Goal: Task Accomplishment & Management: Complete application form

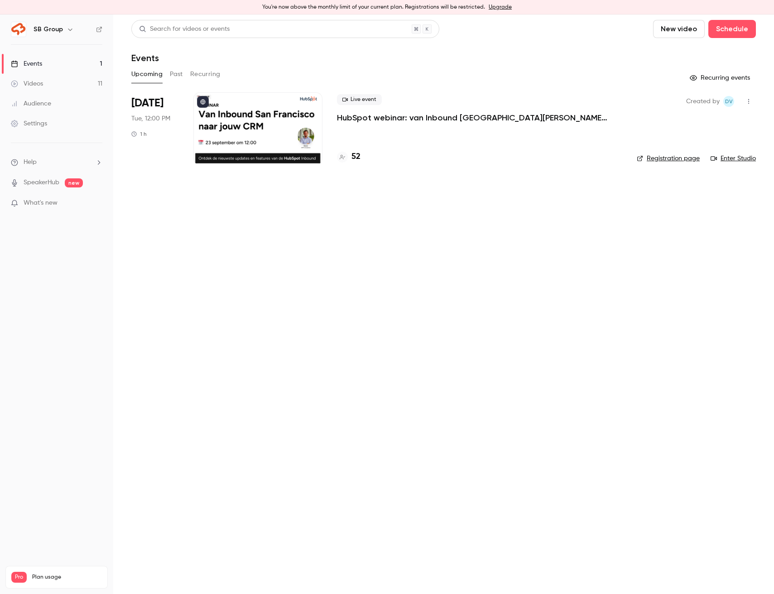
click at [379, 120] on p "HubSpot webinar: van Inbound San Francisco naar jouw CRM" at bounding box center [473, 117] width 272 height 11
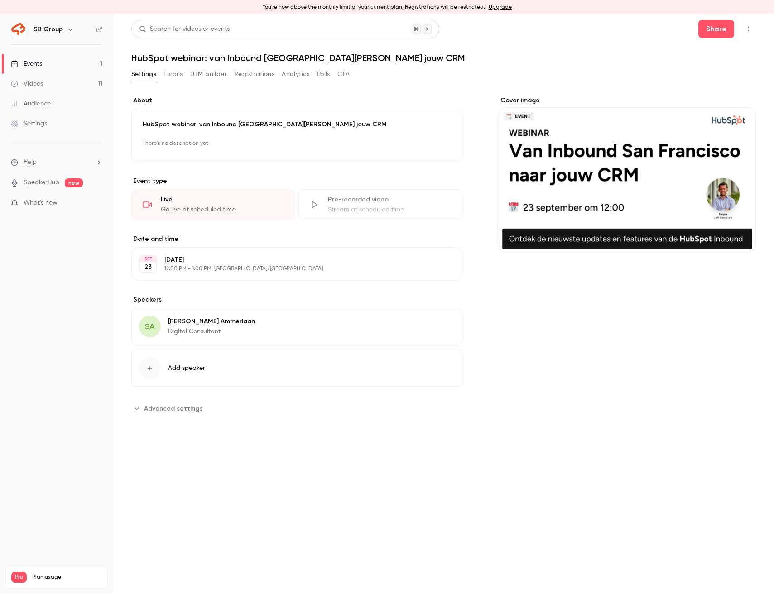
click at [250, 77] on button "Registrations" at bounding box center [254, 74] width 40 height 14
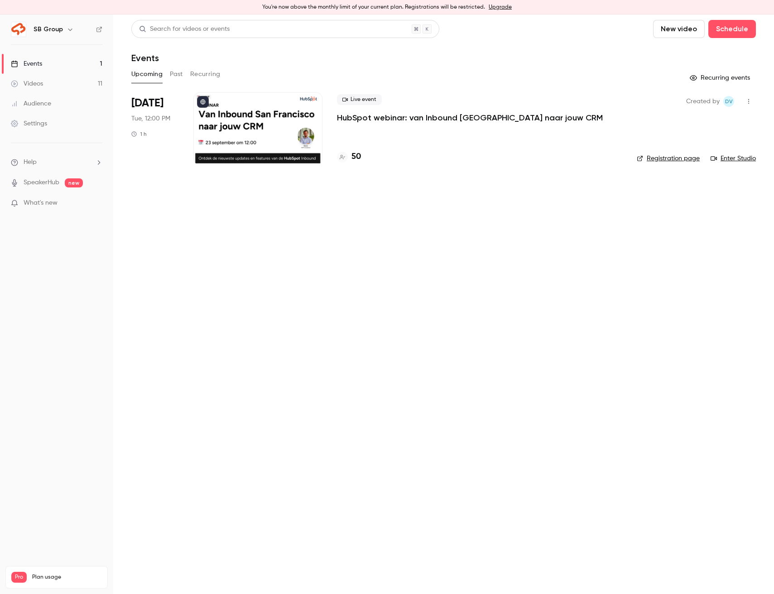
click at [684, 31] on button "New video" at bounding box center [679, 29] width 52 height 18
click at [732, 34] on div at bounding box center [387, 297] width 774 height 594
click at [732, 31] on button "Schedule" at bounding box center [732, 29] width 48 height 18
click at [694, 58] on li "One time event" at bounding box center [707, 54] width 98 height 24
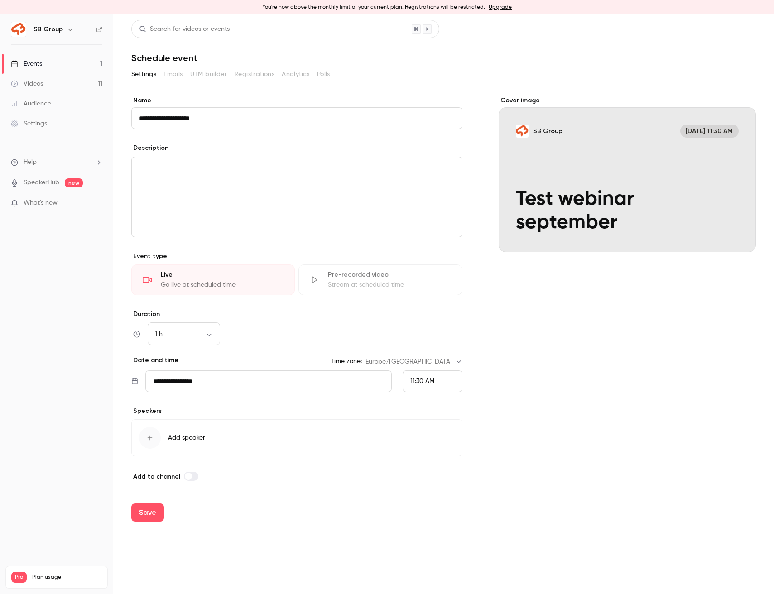
type input "**********"
click at [260, 194] on div "editor" at bounding box center [297, 197] width 330 height 80
click at [254, 382] on input "**********" at bounding box center [268, 381] width 246 height 22
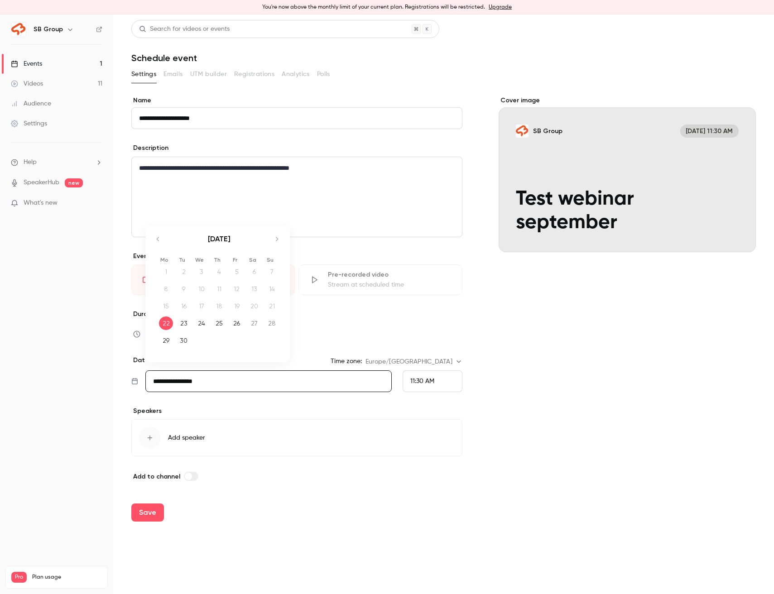
click at [254, 523] on div "Save" at bounding box center [443, 512] width 625 height 33
click at [159, 439] on div "button" at bounding box center [150, 438] width 22 height 22
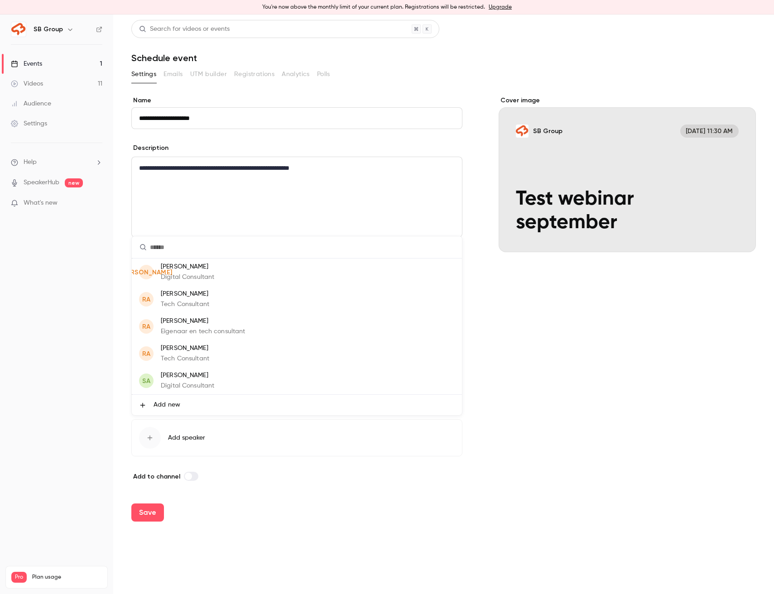
click at [181, 276] on p "Digital Consultant" at bounding box center [187, 278] width 53 height 10
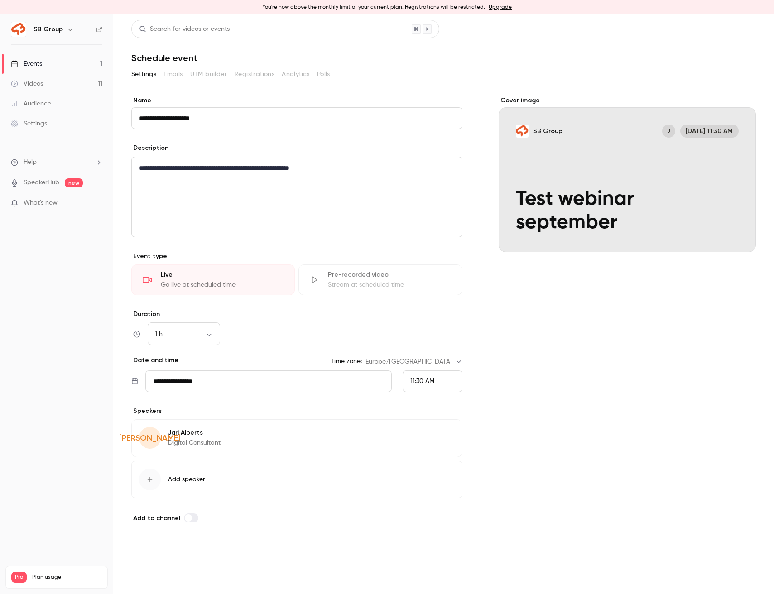
click at [156, 555] on button "Save" at bounding box center [147, 554] width 33 height 18
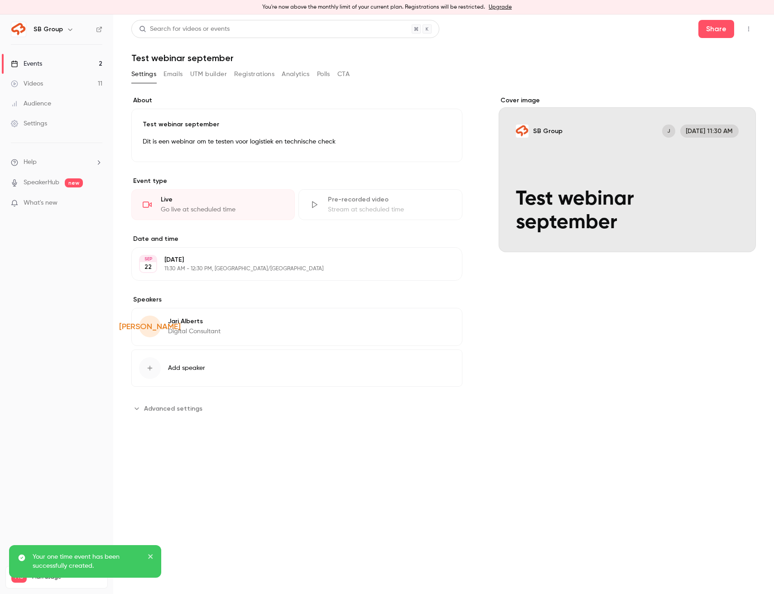
click at [70, 67] on link "Events 2" at bounding box center [56, 64] width 113 height 20
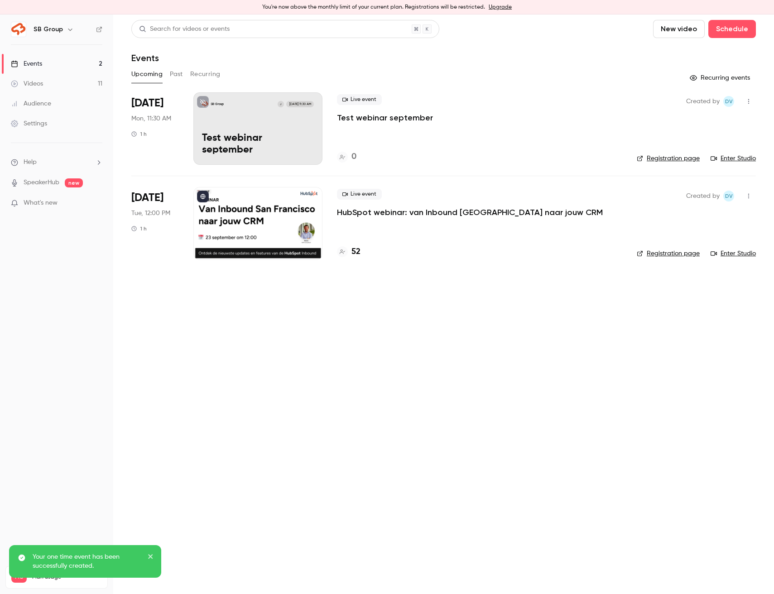
click at [748, 104] on icon "button" at bounding box center [748, 101] width 7 height 6
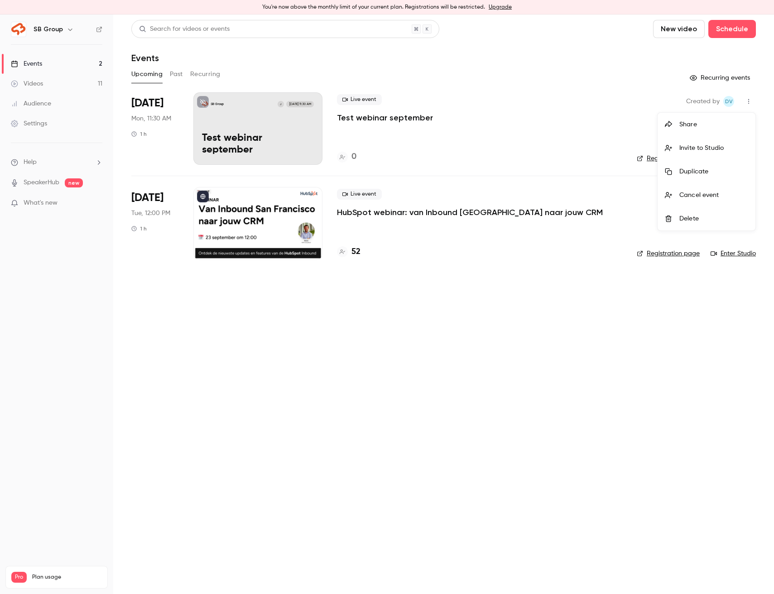
click at [566, 133] on div at bounding box center [387, 297] width 774 height 594
click at [750, 101] on icon "button" at bounding box center [748, 101] width 7 height 6
click at [707, 145] on div "Invite to Studio" at bounding box center [713, 148] width 69 height 9
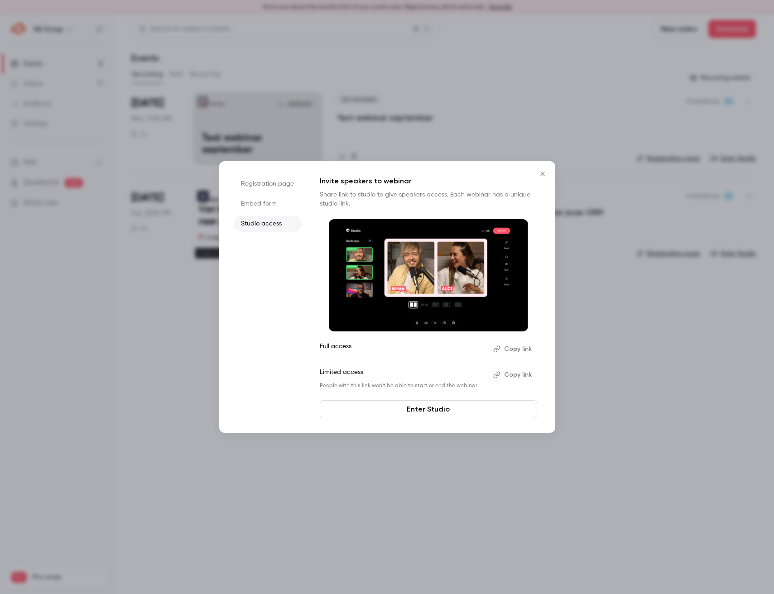
click at [504, 376] on button "Copy link" at bounding box center [514, 375] width 48 height 14
click at [543, 177] on icon "Close" at bounding box center [542, 173] width 11 height 7
